Goal: Information Seeking & Learning: Learn about a topic

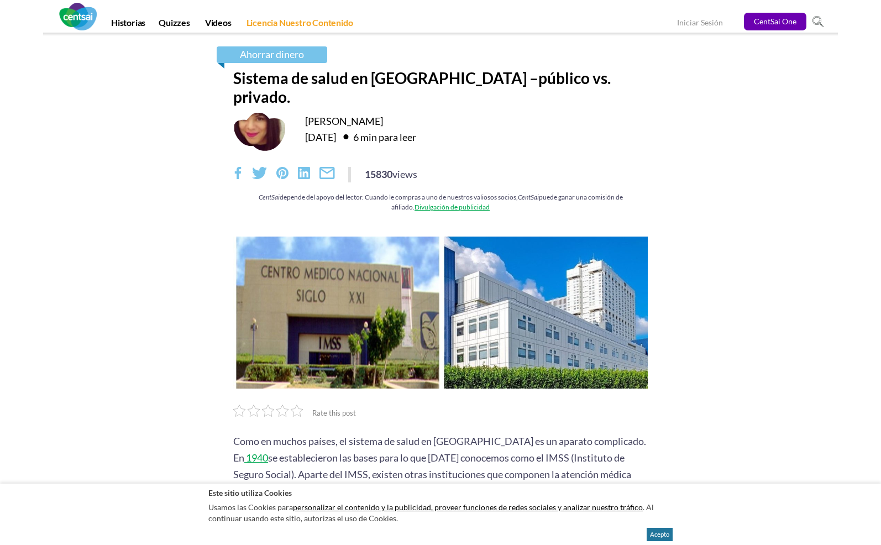
click at [89, 18] on img at bounding box center [78, 17] width 38 height 28
click at [821, 23] on span at bounding box center [818, 22] width 12 height 12
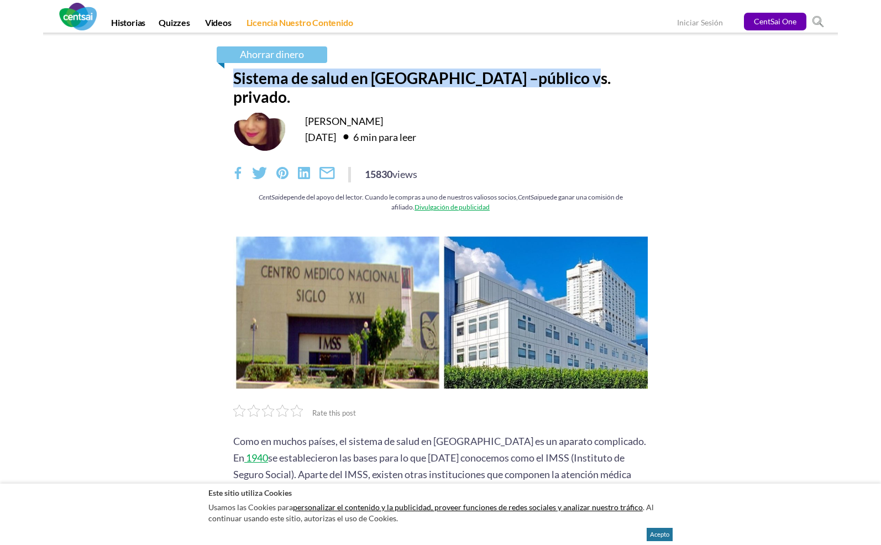
drag, startPoint x: 573, startPoint y: 76, endPoint x: 226, endPoint y: 79, distance: 347.7
click at [226, 79] on div "Ahorrar dinero Sistema de salud en México –público vs. privado. Lorenza Seldner…" at bounding box center [440, 134] width 431 height 176
copy h1 "Sistema de salud en México –público vs. privado."
click at [80, 14] on img at bounding box center [78, 17] width 38 height 28
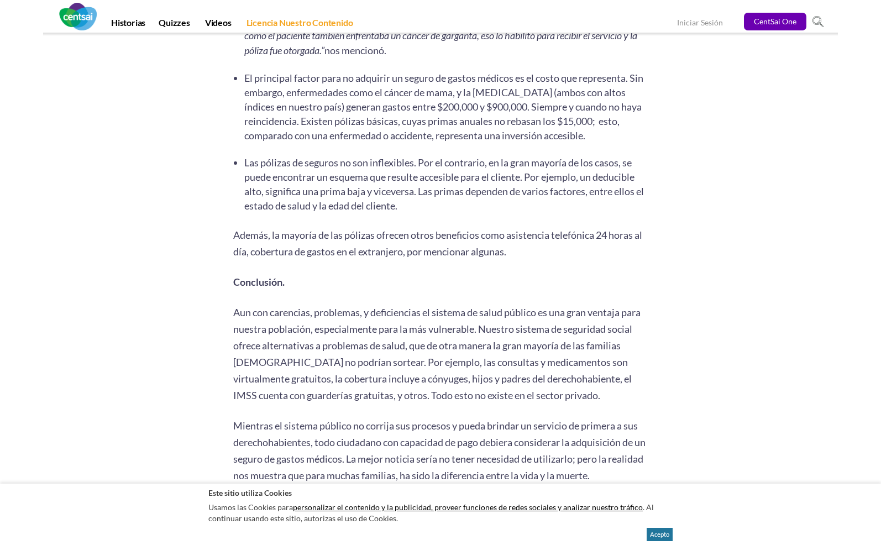
scroll to position [2038, 0]
drag, startPoint x: 880, startPoint y: 451, endPoint x: 888, endPoint y: 389, distance: 62.4
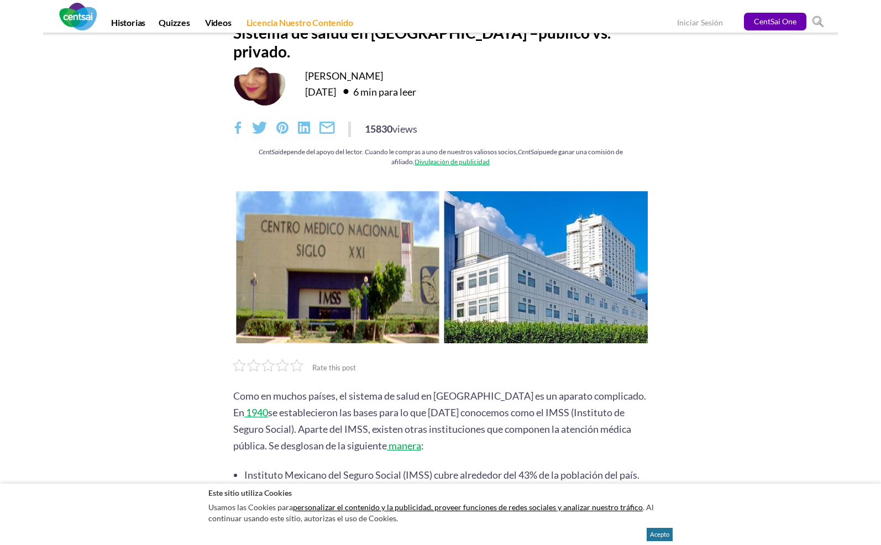
scroll to position [0, 0]
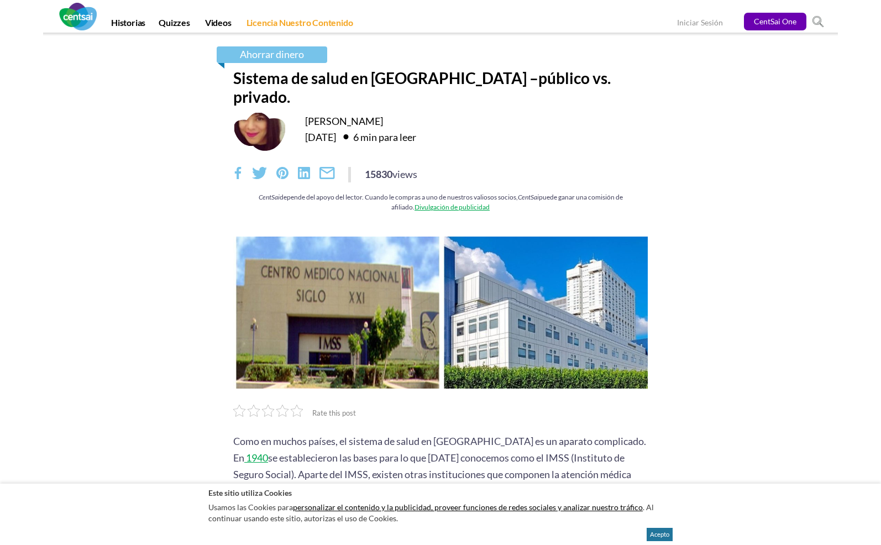
click at [445, 203] on link "Divulgación de publicidad" at bounding box center [452, 207] width 75 height 8
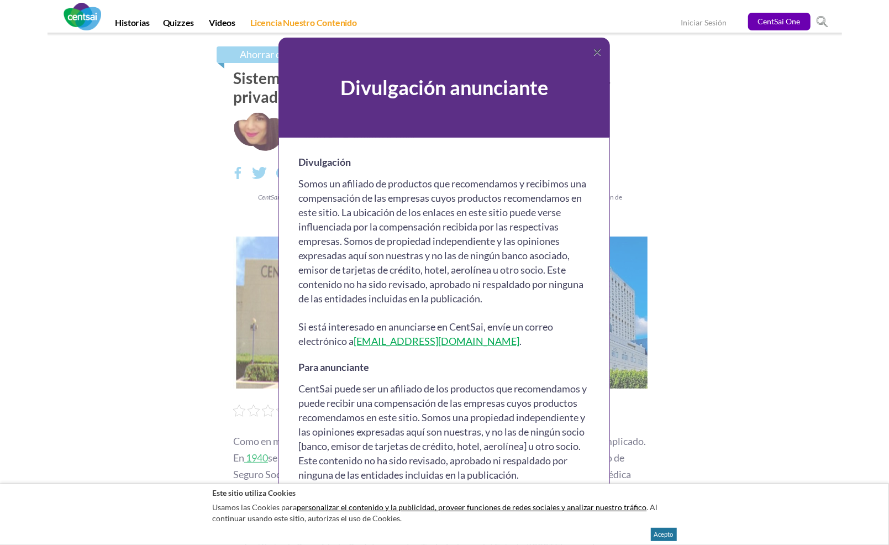
click at [593, 56] on button "×" at bounding box center [597, 50] width 9 height 15
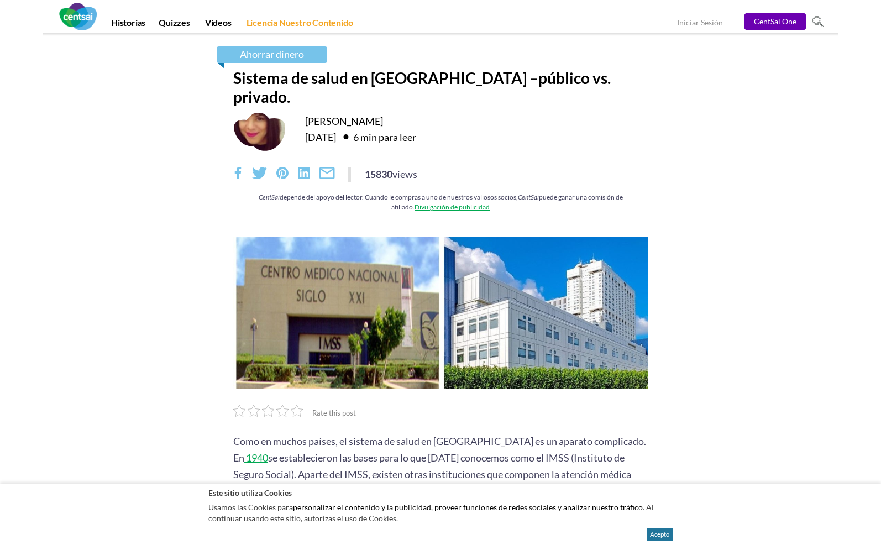
click at [311, 45] on div "Ahorrar dinero Sistema de salud en México –público vs. privado. Lorenza Seldner…" at bounding box center [441, 128] width 796 height 190
drag, startPoint x: 242, startPoint y: 180, endPoint x: 268, endPoint y: 179, distance: 26.0
click at [268, 192] on div "CentSai depende del apoyo del lector. Cuando le compras a uno de nuestros valio…" at bounding box center [440, 201] width 415 height 19
copy div "CentSai"
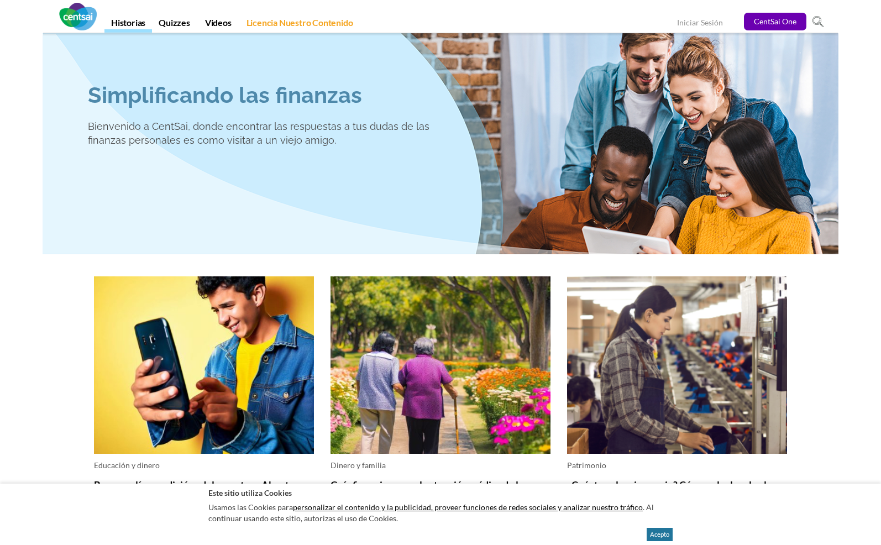
click at [135, 22] on link "Historias" at bounding box center [128, 24] width 48 height 15
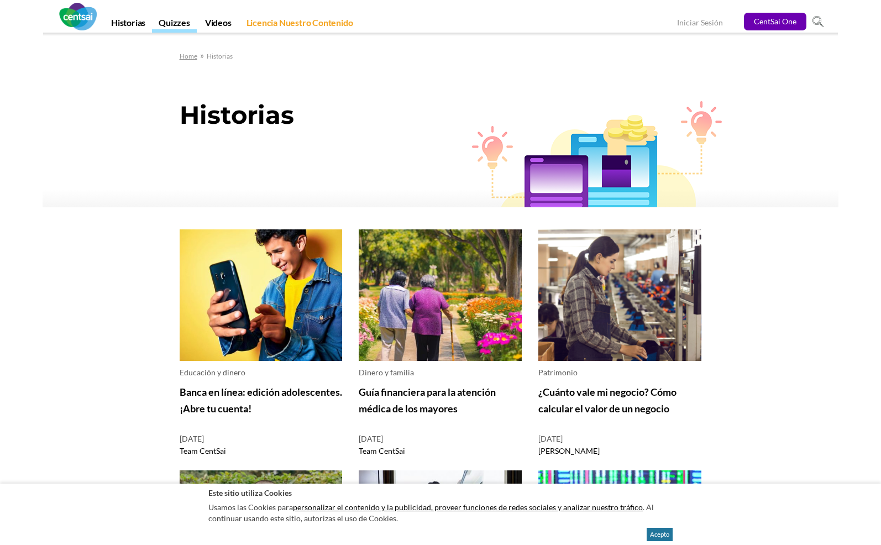
click at [179, 22] on link "Quizzes" at bounding box center [174, 24] width 45 height 15
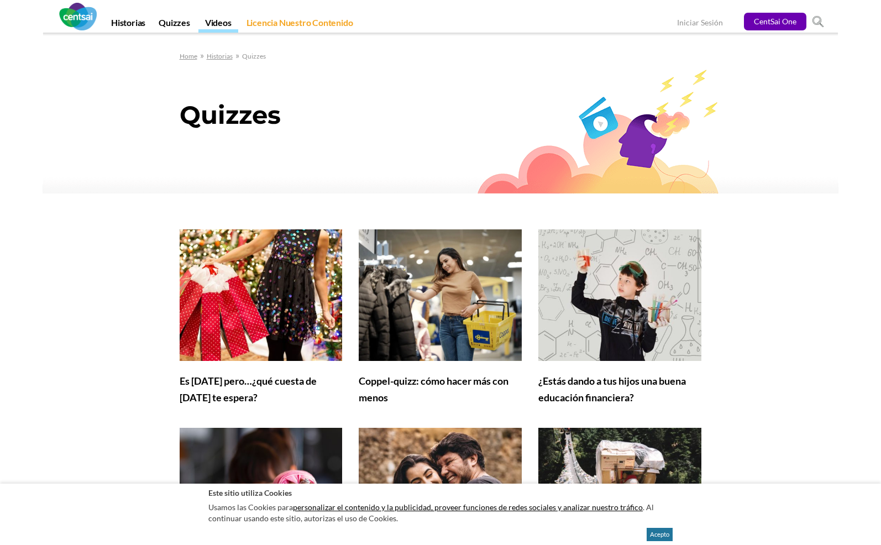
click at [234, 18] on link "Videos" at bounding box center [218, 24] width 40 height 15
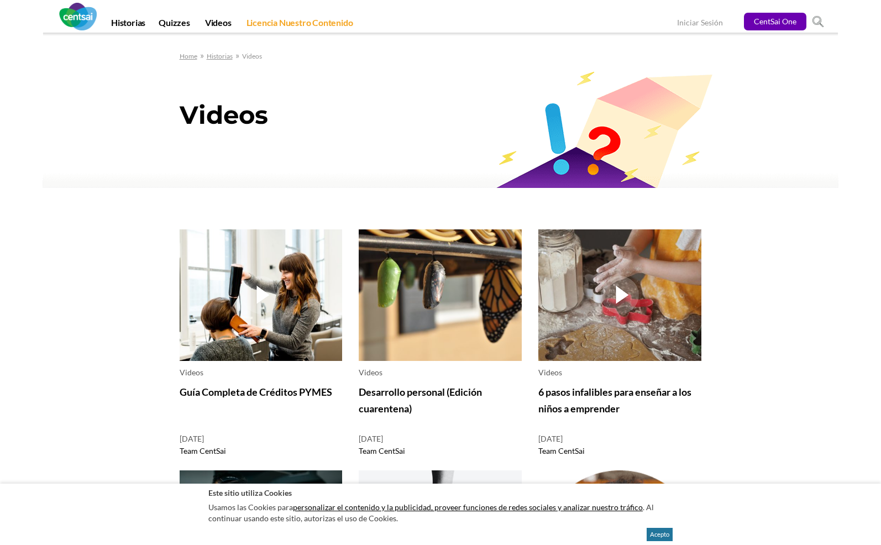
click at [77, 25] on img at bounding box center [78, 17] width 38 height 28
